Goal: Navigation & Orientation: Find specific page/section

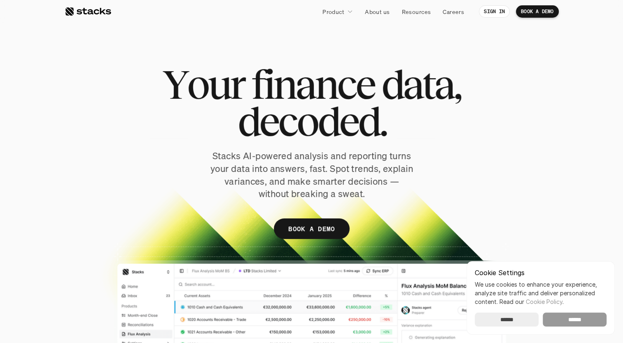
drag, startPoint x: 583, startPoint y: 322, endPoint x: 579, endPoint y: 319, distance: 5.3
click at [583, 322] on input "******" at bounding box center [574, 320] width 64 height 14
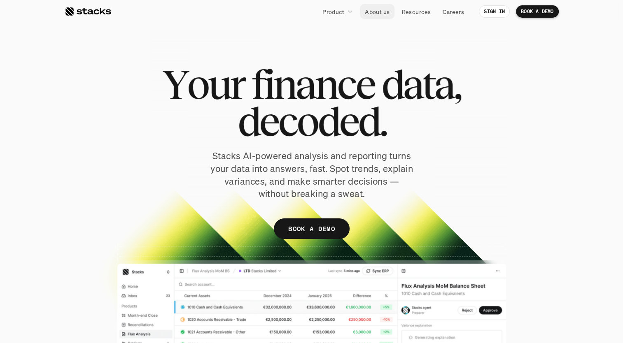
click at [385, 13] on p "About us" at bounding box center [377, 11] width 25 height 9
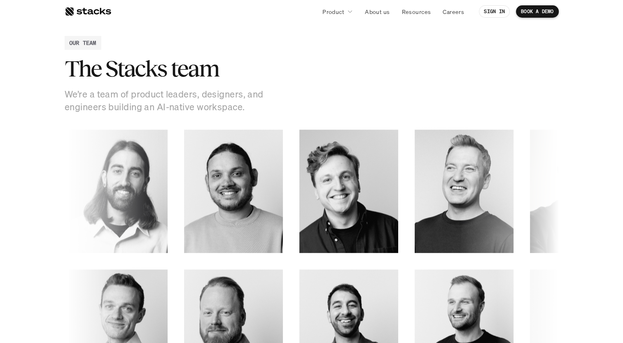
scroll to position [1111, 0]
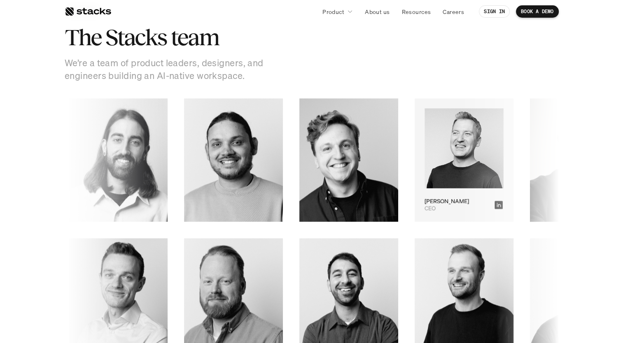
click at [422, 170] on img at bounding box center [461, 148] width 79 height 80
click at [423, 152] on img at bounding box center [462, 148] width 79 height 80
click at [493, 204] on icon at bounding box center [497, 205] width 8 height 8
